Goal: Check status: Check status

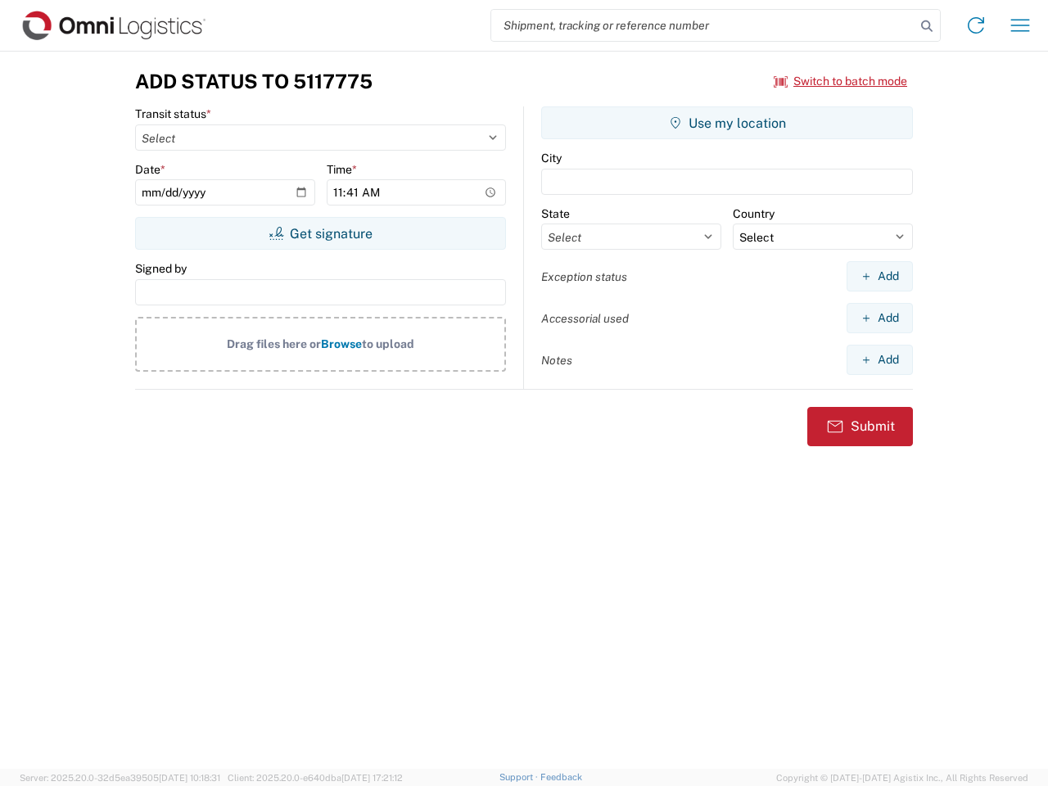
click at [704, 25] on input "search" at bounding box center [703, 25] width 424 height 31
click at [927, 26] on icon at bounding box center [927, 26] width 23 height 23
click at [976, 25] on icon at bounding box center [976, 25] width 26 height 26
click at [1020, 25] on icon "button" at bounding box center [1020, 25] width 19 height 12
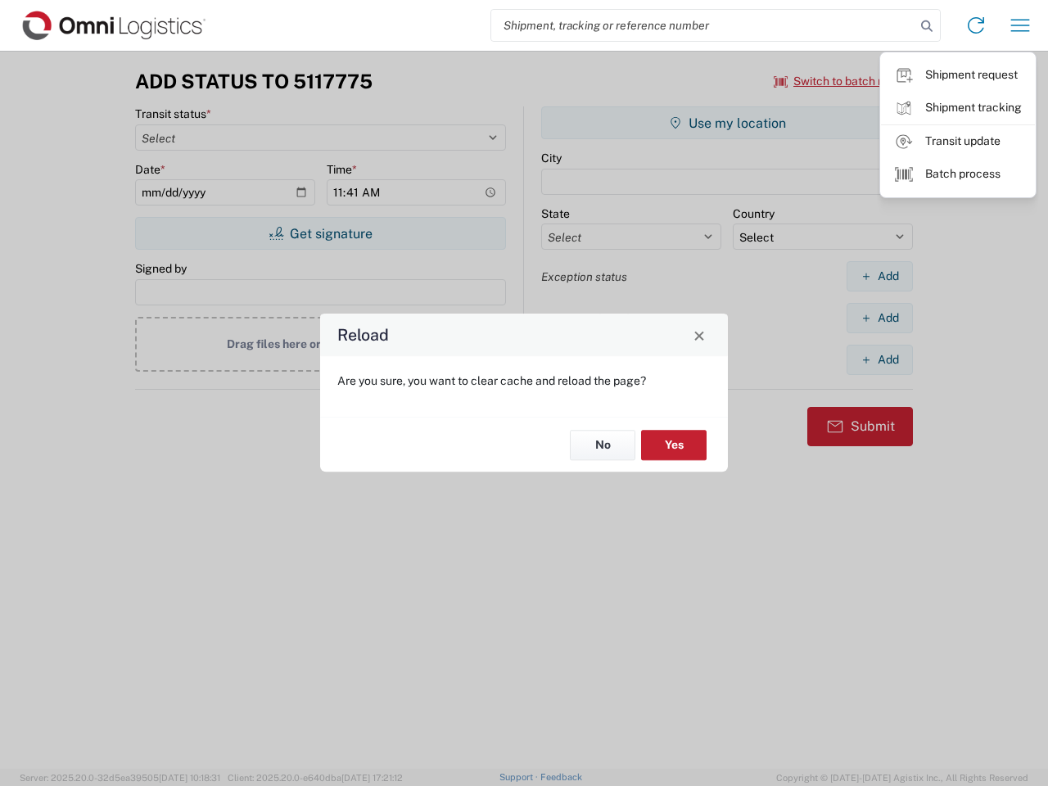
click at [841, 81] on div "Reload Are you sure, you want to clear cache and reload the page? No Yes" at bounding box center [524, 393] width 1048 height 786
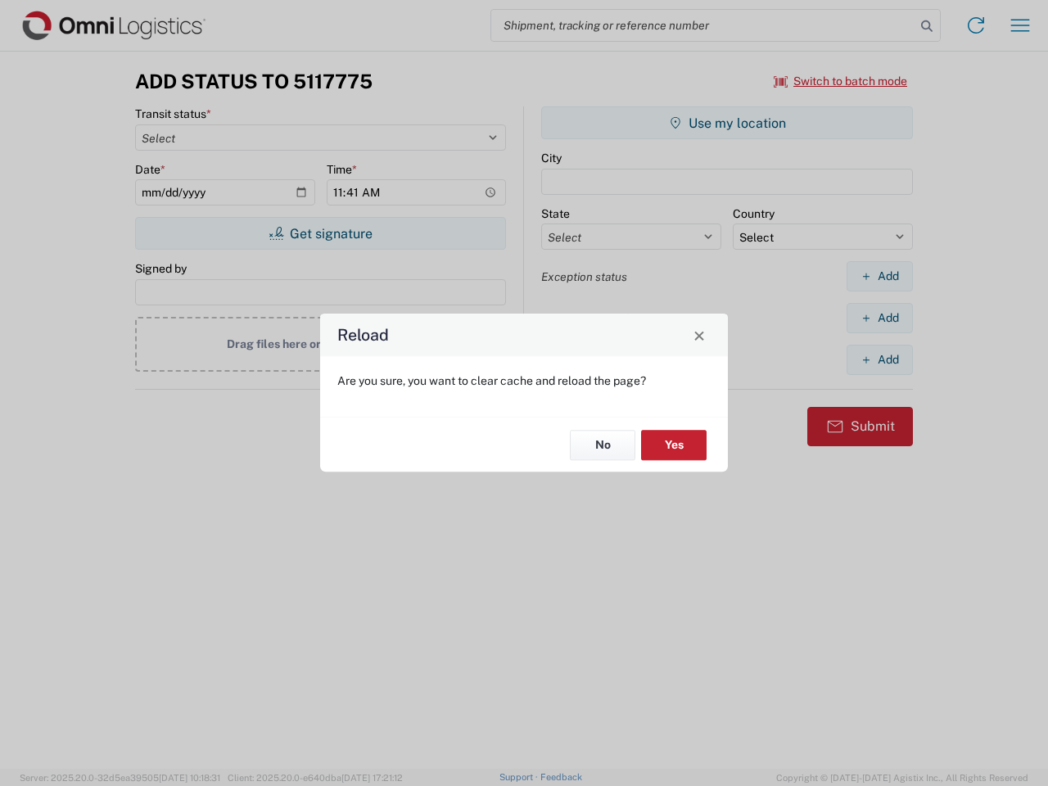
click at [320, 233] on div "Reload Are you sure, you want to clear cache and reload the page? No Yes" at bounding box center [524, 393] width 1048 height 786
click at [727, 123] on div "Reload Are you sure, you want to clear cache and reload the page? No Yes" at bounding box center [524, 393] width 1048 height 786
click at [880, 276] on div "Reload Are you sure, you want to clear cache and reload the page? No Yes" at bounding box center [524, 393] width 1048 height 786
click at [880, 318] on div "Reload Are you sure, you want to clear cache and reload the page? No Yes" at bounding box center [524, 393] width 1048 height 786
click at [880, 360] on div "Reload Are you sure, you want to clear cache and reload the page? No Yes" at bounding box center [524, 393] width 1048 height 786
